Goal: Task Accomplishment & Management: Use online tool/utility

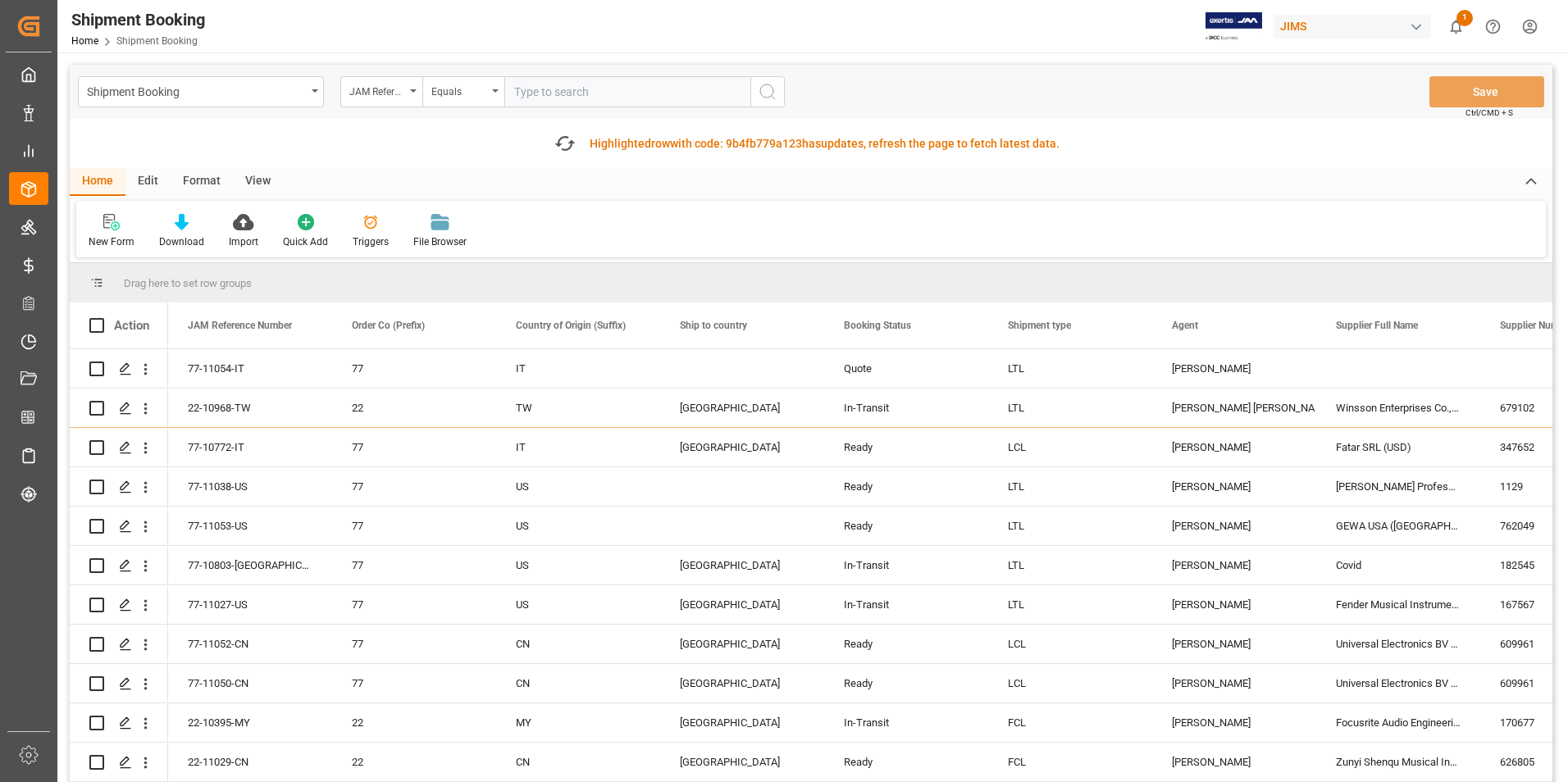
scroll to position [82, 0]
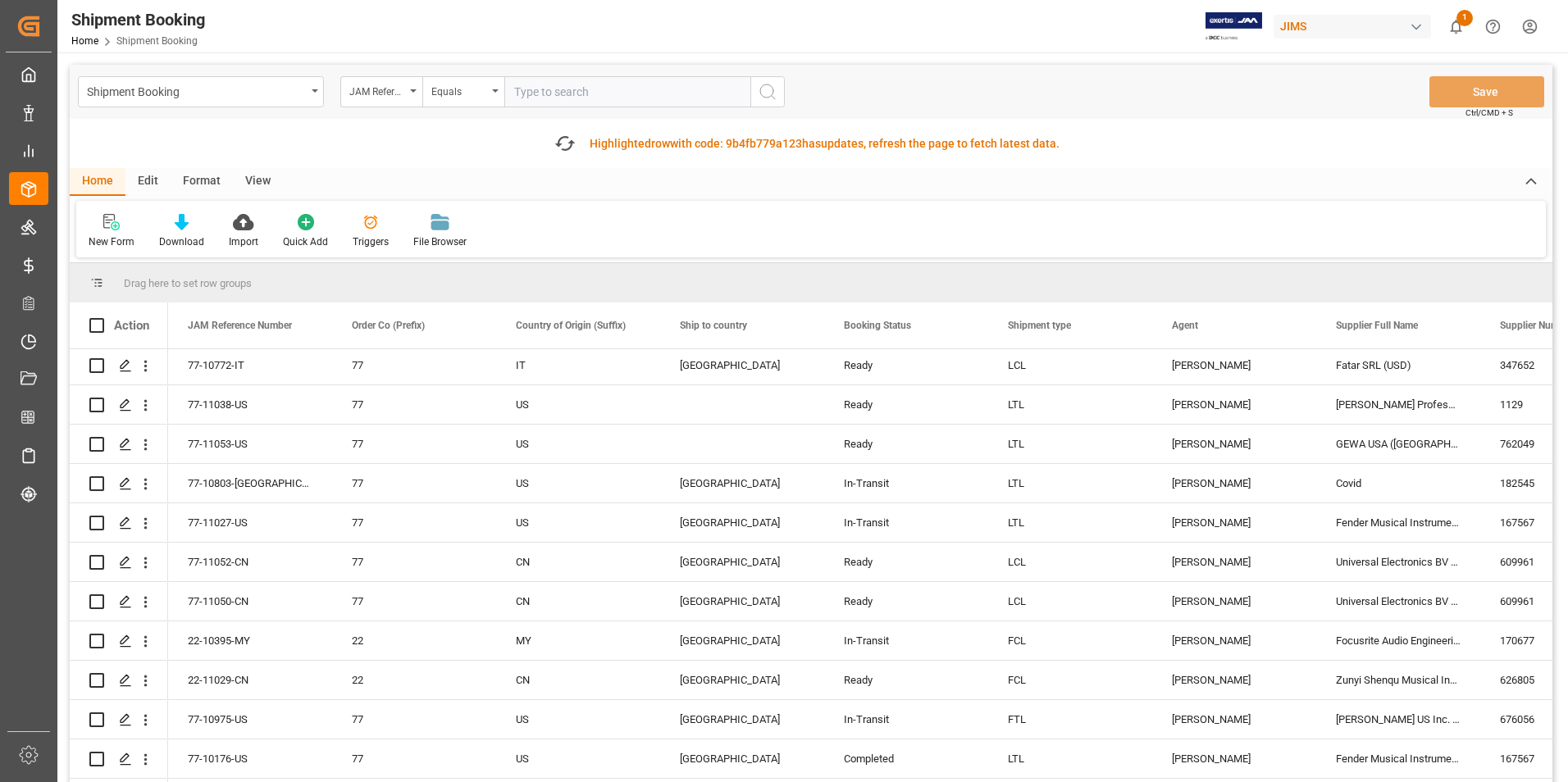
click at [587, 86] on input "text" at bounding box center [628, 91] width 246 height 31
type input "22-11019-CN"
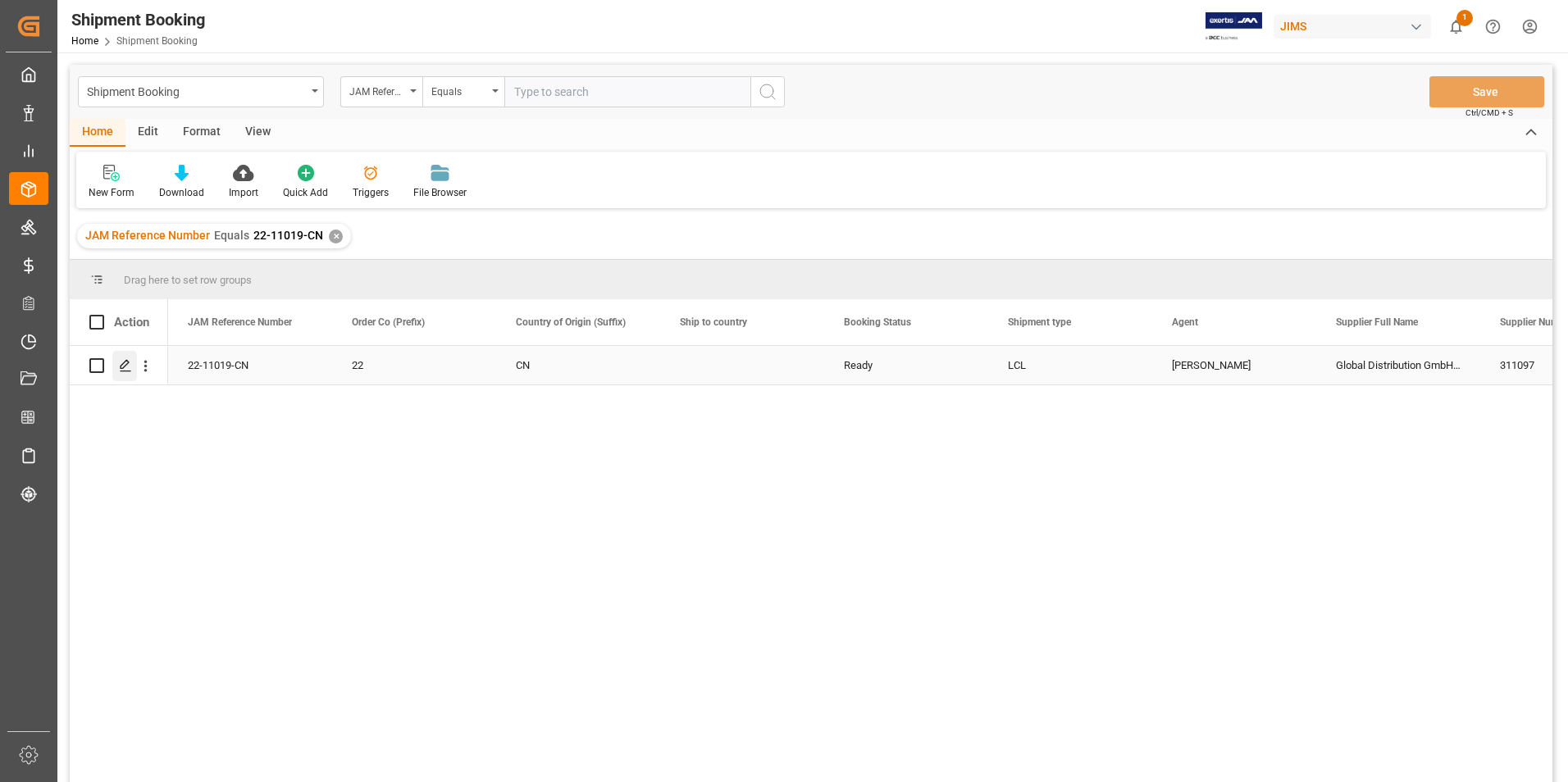
click at [121, 363] on icon "Press SPACE to select this row." at bounding box center [125, 365] width 13 height 13
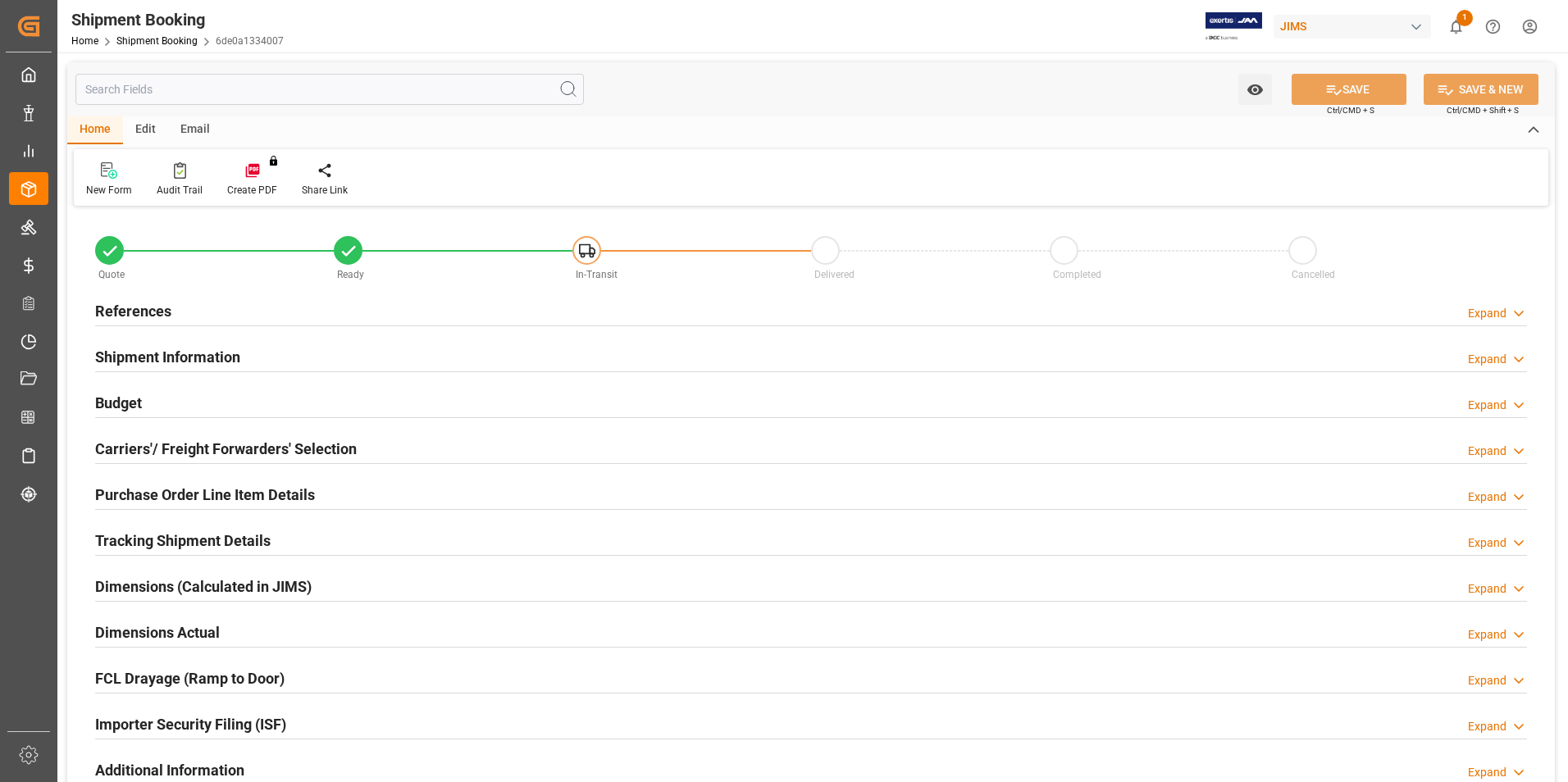
type input "0"
type input "[DATE]"
click at [137, 308] on h2 "References" at bounding box center [132, 312] width 76 height 22
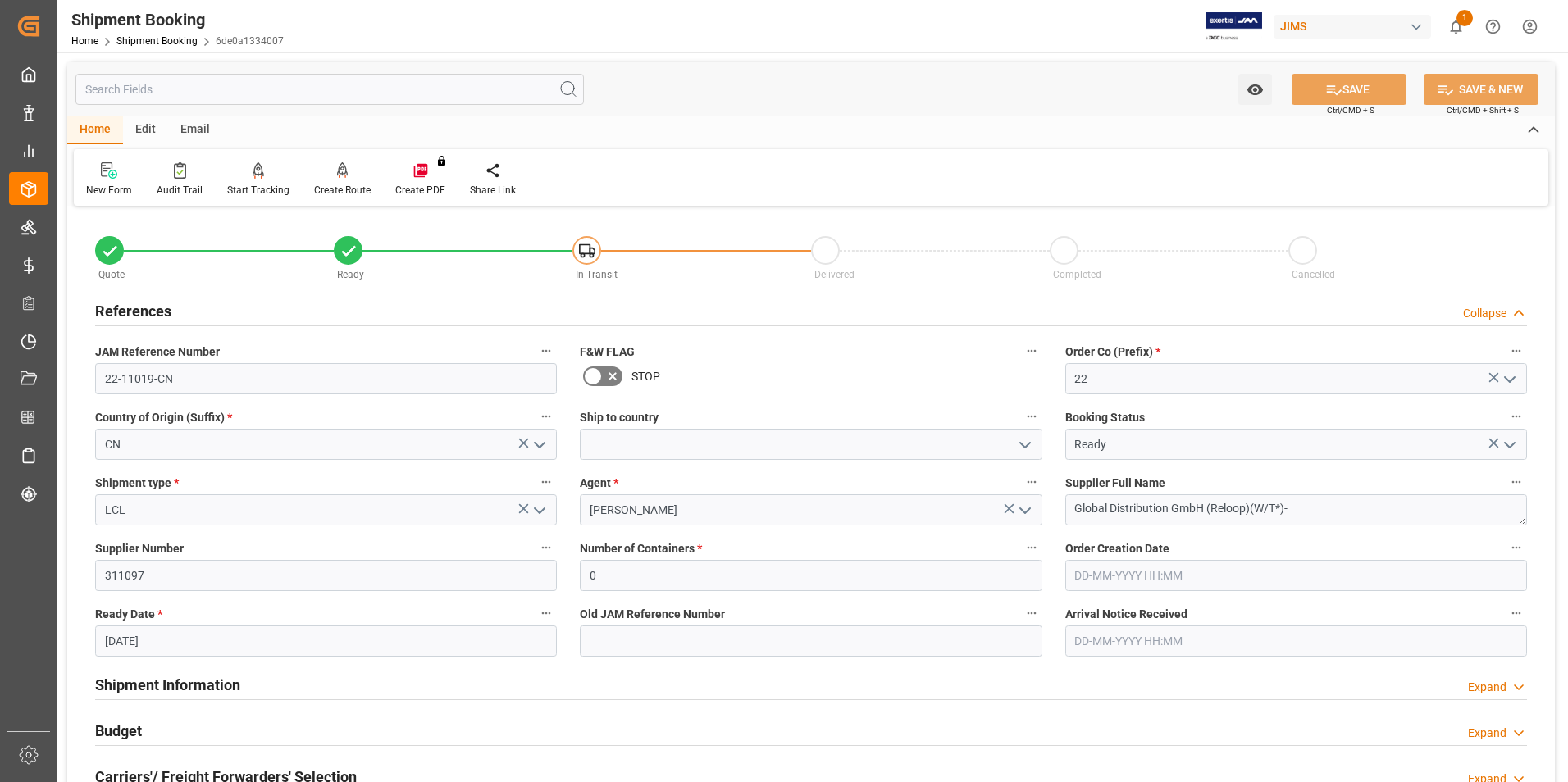
click at [540, 446] on icon "open menu" at bounding box center [539, 445] width 20 height 20
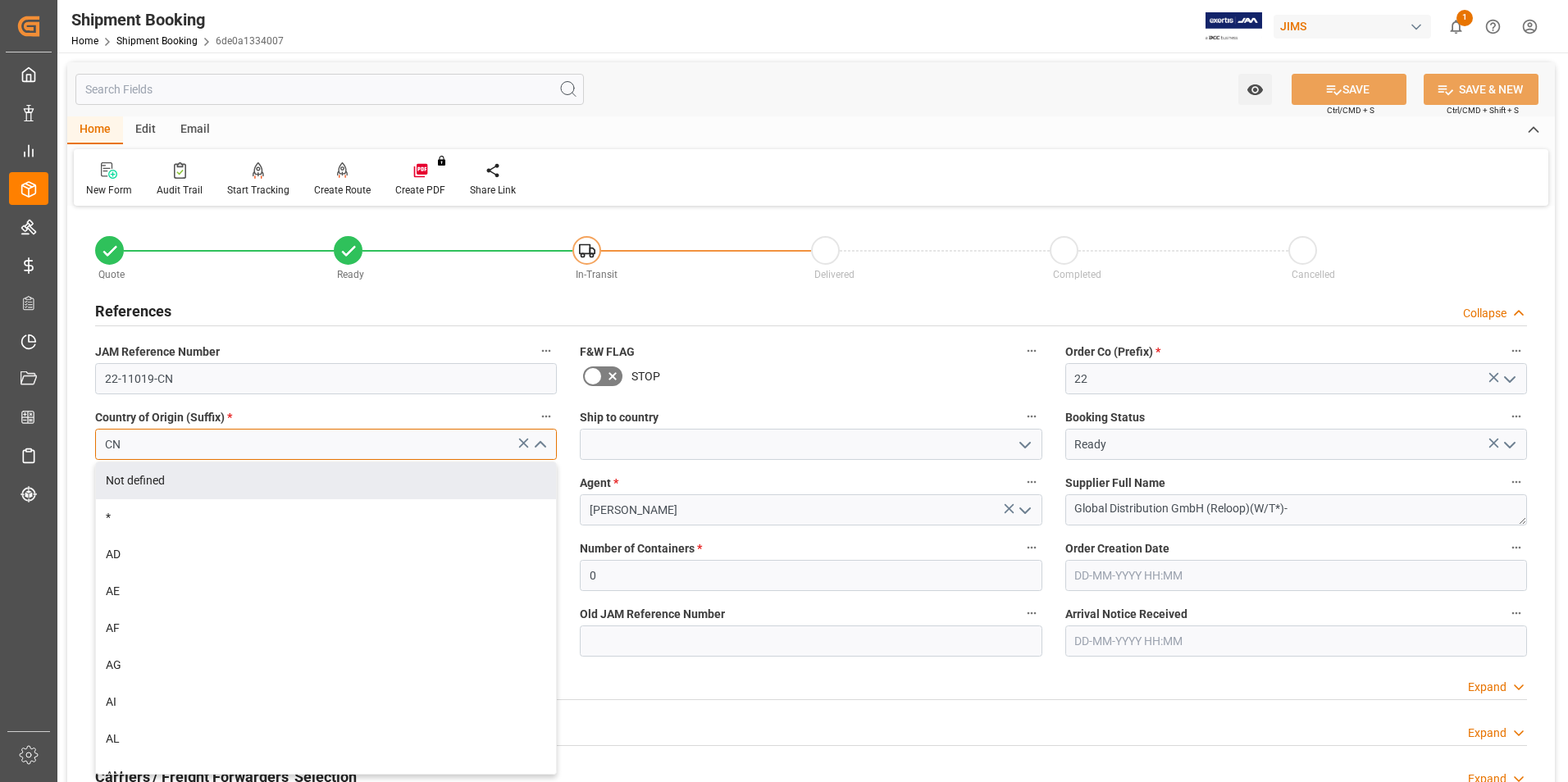
click at [216, 453] on input "CN" at bounding box center [325, 444] width 462 height 31
type input "C"
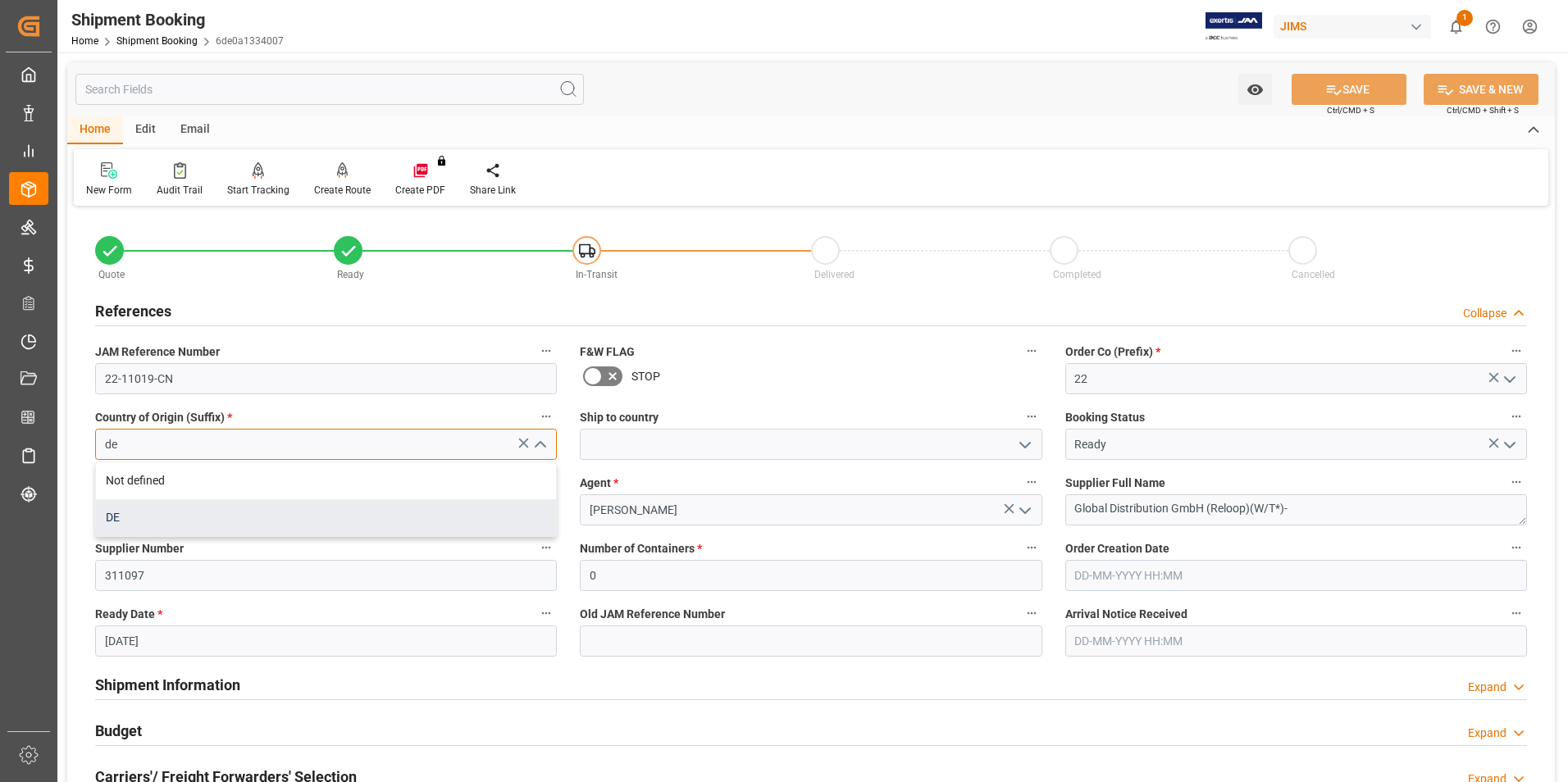
click at [198, 519] on div "DE" at bounding box center [325, 517] width 460 height 37
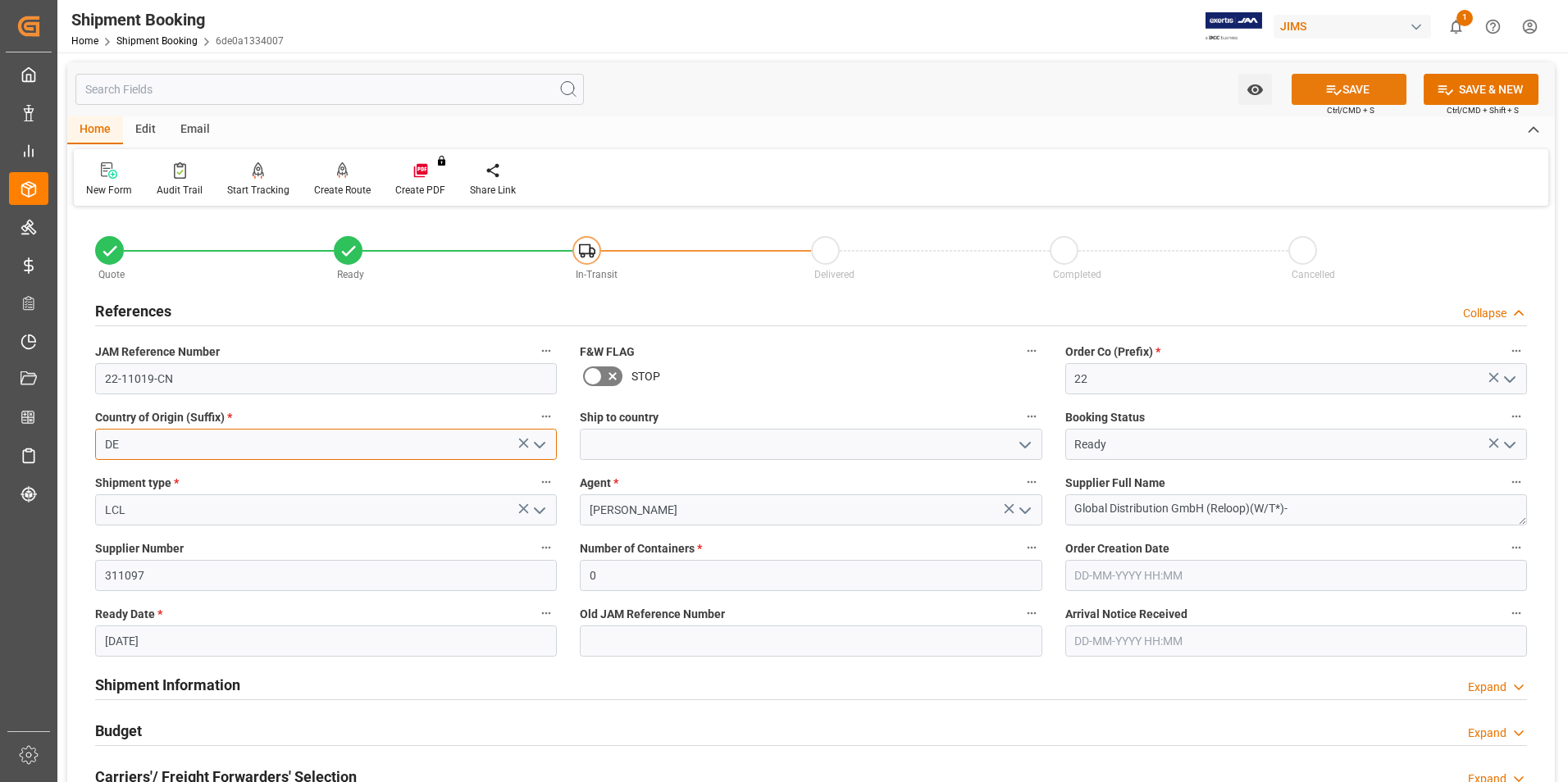
type input "DE"
click at [1355, 95] on button "SAVE" at bounding box center [1349, 89] width 114 height 31
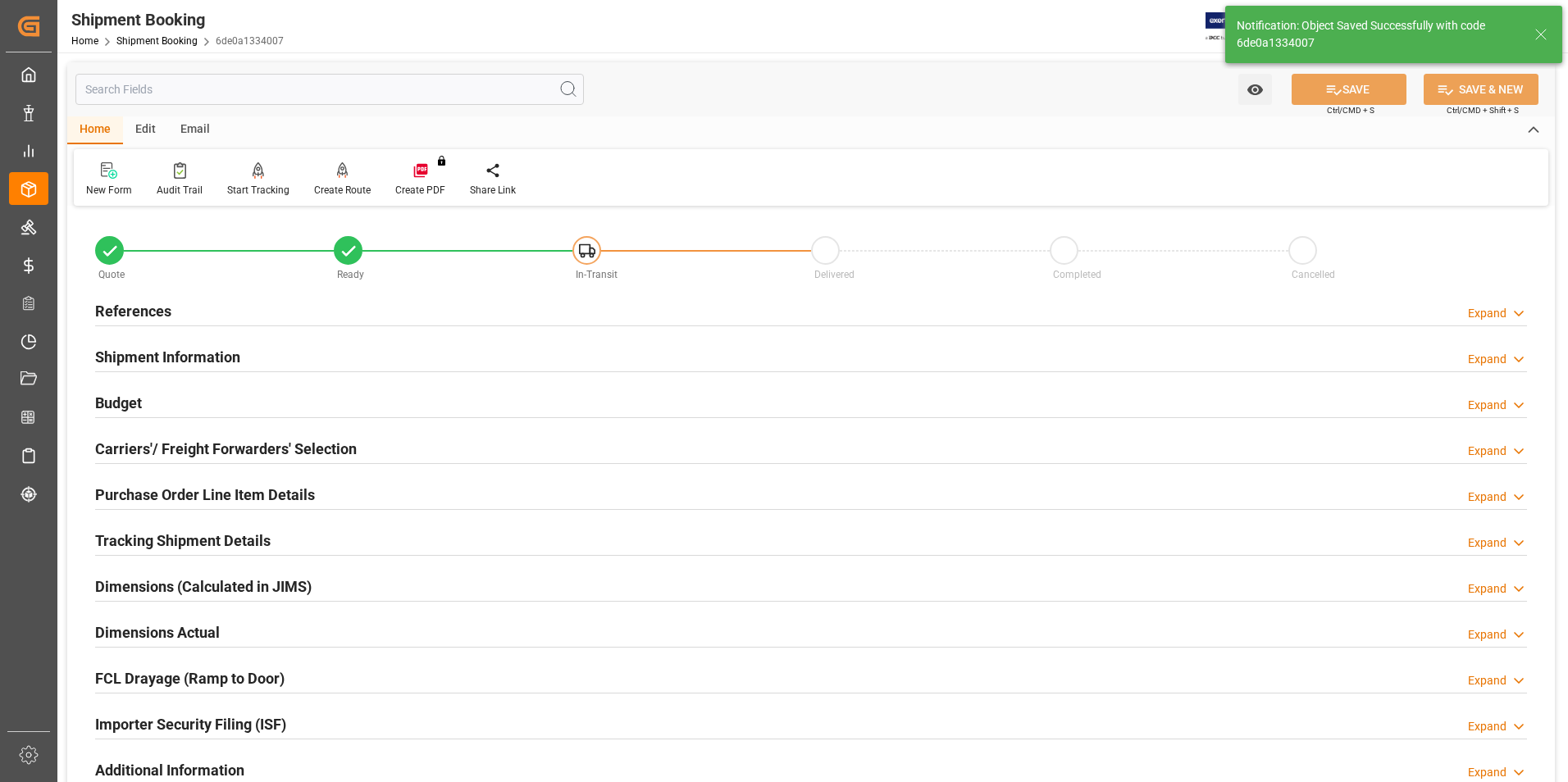
click at [126, 306] on h2 "References" at bounding box center [132, 312] width 76 height 22
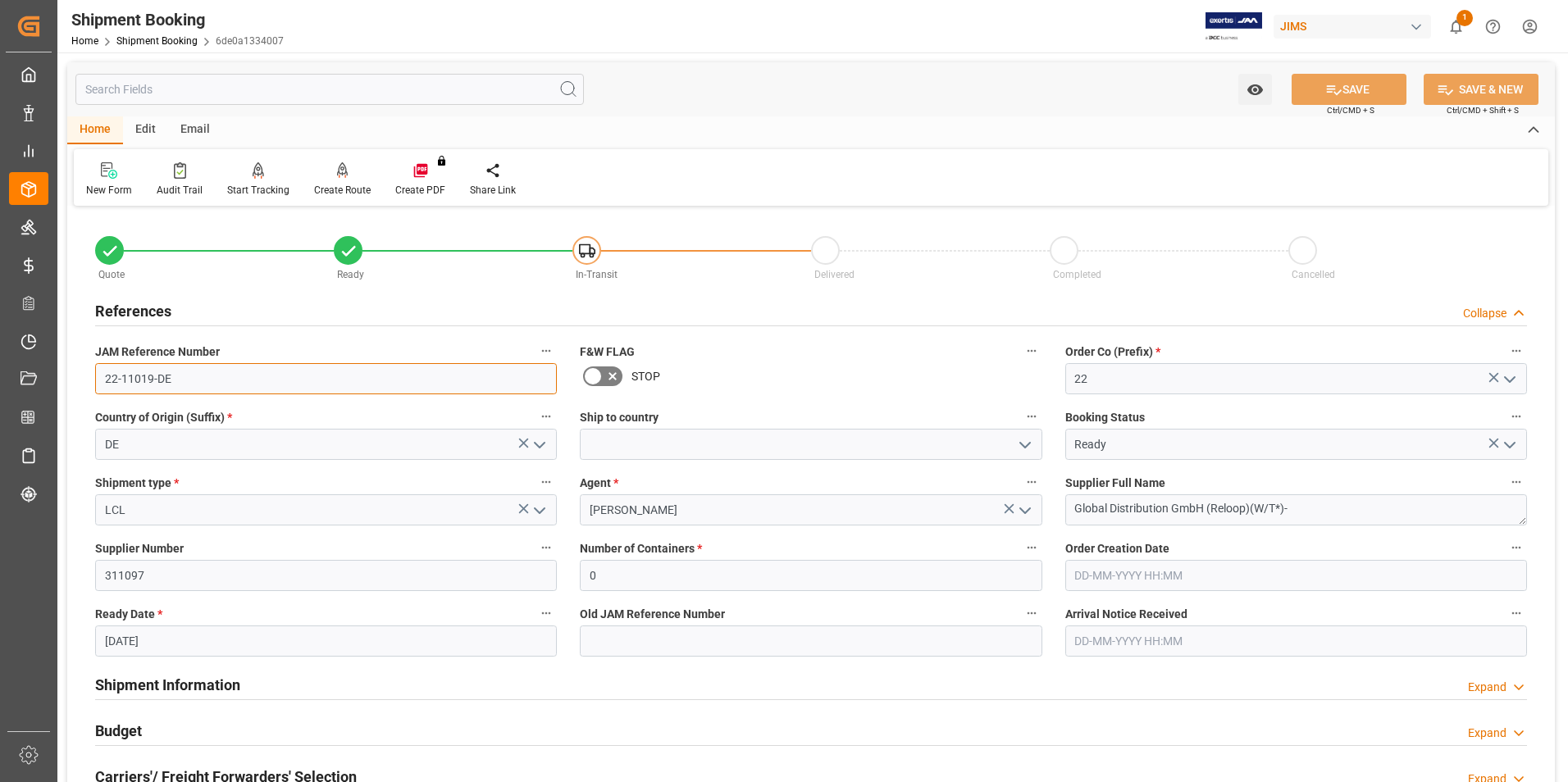
drag, startPoint x: 185, startPoint y: 377, endPoint x: 71, endPoint y: 393, distance: 115.1
click at [71, 393] on div "Quote Ready In-Transit Delivered Completed Cancelled References Collapse JAM Re…" at bounding box center [811, 721] width 1488 height 1019
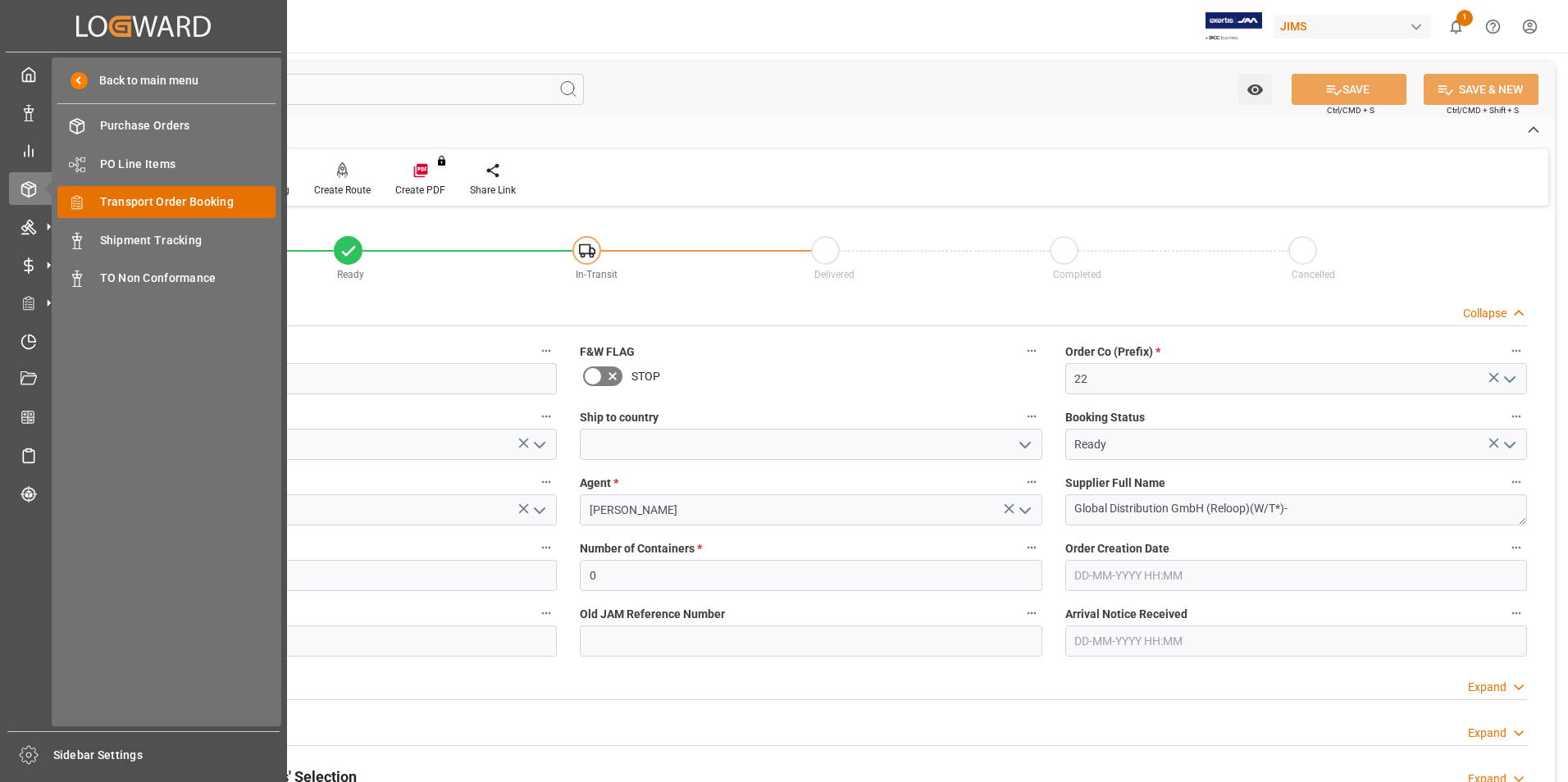
click at [218, 203] on span "Transport Order Booking" at bounding box center [188, 202] width 176 height 17
